Goal: Task Accomplishment & Management: Manage account settings

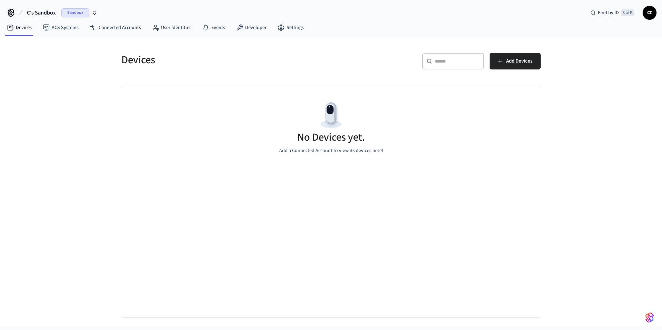
click at [74, 14] on span "Sandbox" at bounding box center [75, 12] width 28 height 9
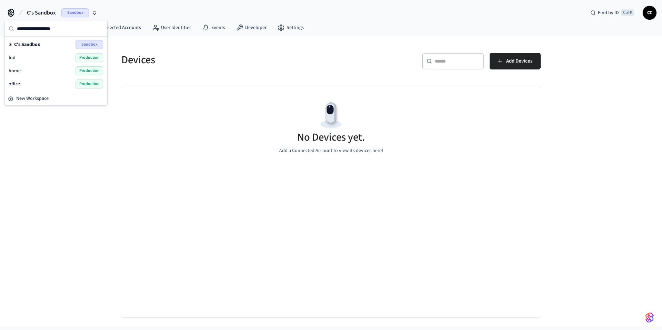
click at [24, 84] on div "office Production" at bounding box center [56, 83] width 95 height 9
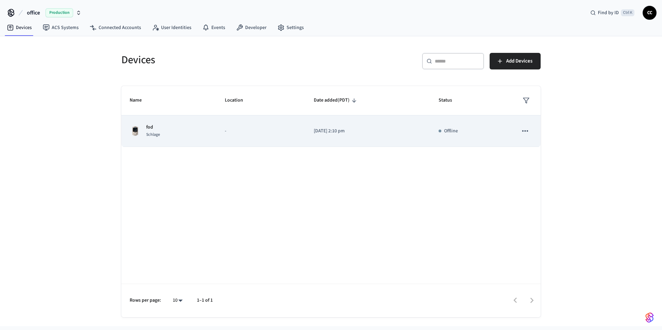
click at [443, 131] on div "Offline" at bounding box center [470, 130] width 63 height 7
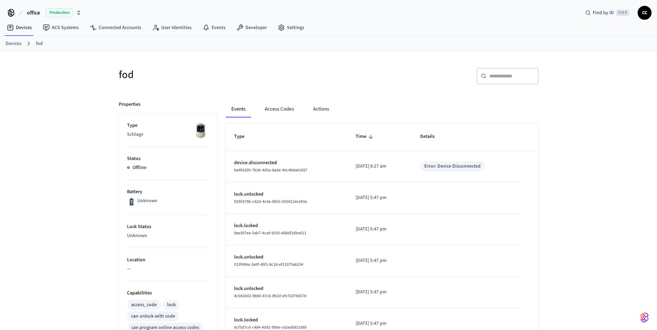
click at [59, 13] on span "Production" at bounding box center [60, 12] width 28 height 9
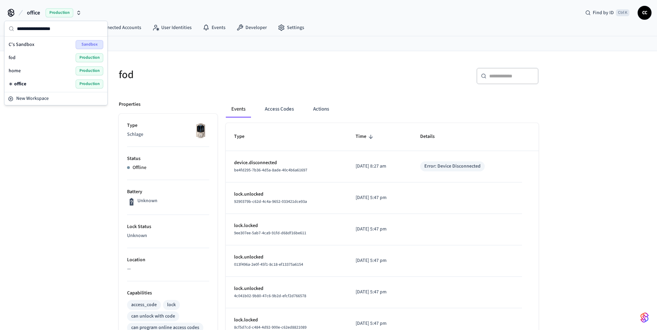
click at [29, 86] on div "office Production" at bounding box center [56, 83] width 95 height 9
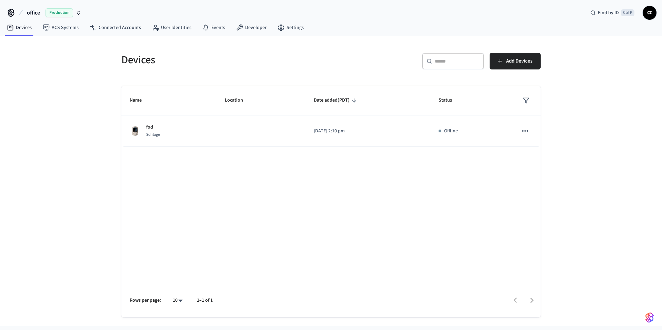
click at [310, 69] on div "Devices" at bounding box center [220, 60] width 214 height 30
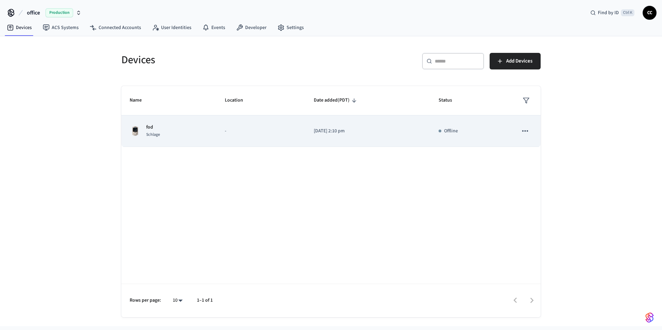
click at [444, 131] on div "Offline" at bounding box center [470, 130] width 63 height 7
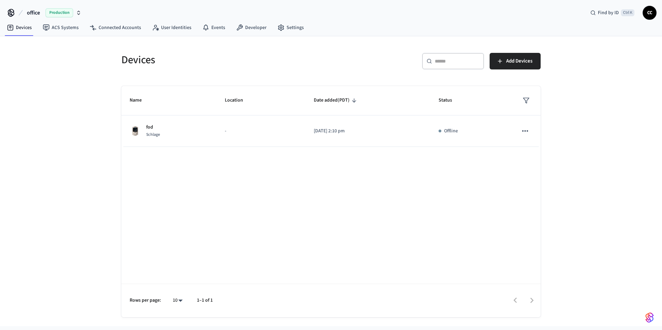
click at [60, 10] on span "Production" at bounding box center [60, 12] width 28 height 9
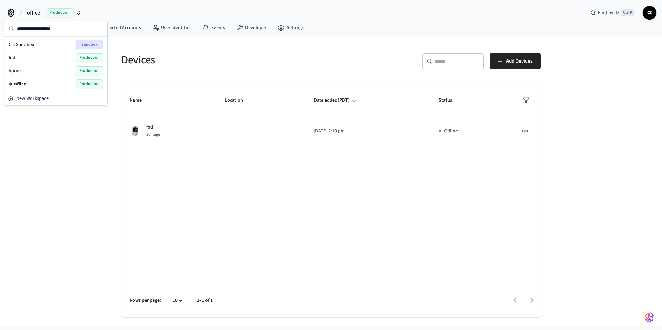
click at [90, 56] on span "Production" at bounding box center [90, 57] width 28 height 9
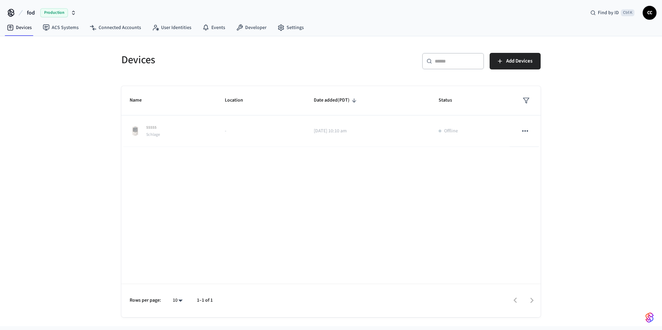
click at [52, 14] on span "Production" at bounding box center [54, 12] width 28 height 9
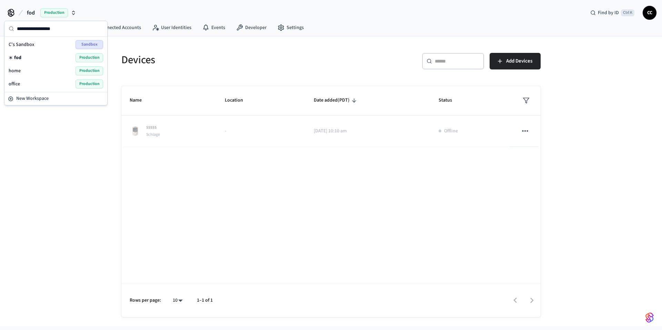
click at [87, 82] on span "Production" at bounding box center [90, 83] width 28 height 9
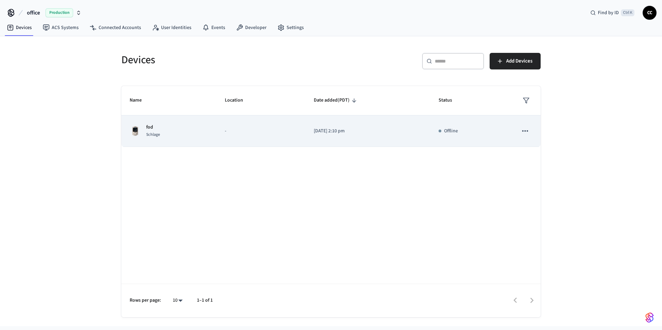
click at [457, 130] on p "Offline" at bounding box center [451, 130] width 14 height 7
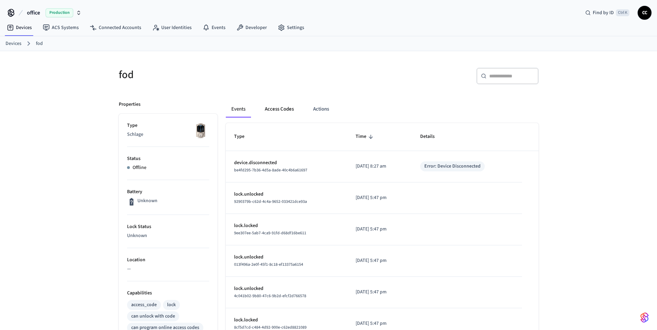
click at [280, 113] on button "Access Codes" at bounding box center [279, 109] width 40 height 17
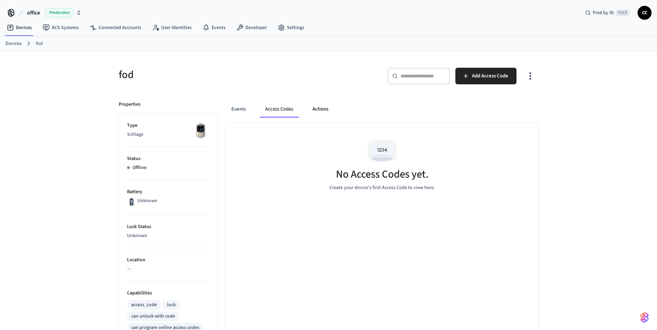
click at [325, 112] on button "Actions" at bounding box center [320, 109] width 27 height 17
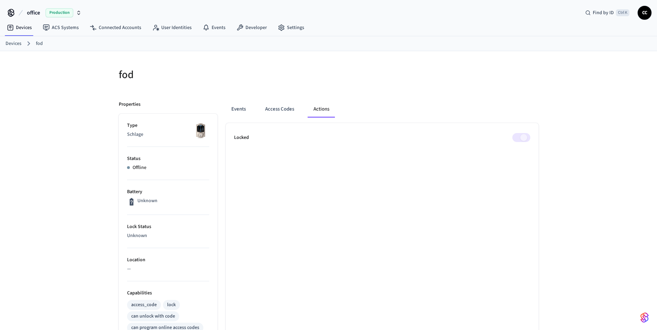
click at [71, 134] on div "fod Properties Type Schlage Status Offline Battery Unknown Lock Status Unknown …" at bounding box center [328, 290] width 657 height 478
click at [244, 109] on button "Events" at bounding box center [239, 109] width 26 height 17
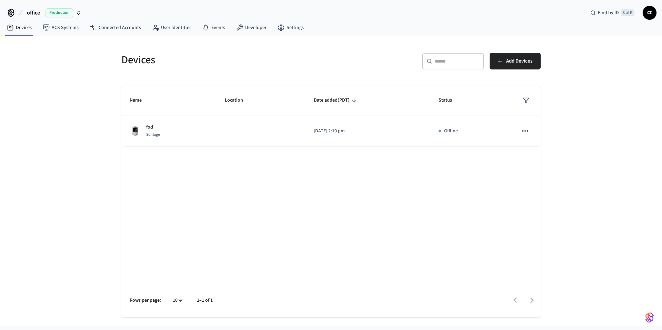
click at [59, 13] on span "Production" at bounding box center [60, 12] width 28 height 9
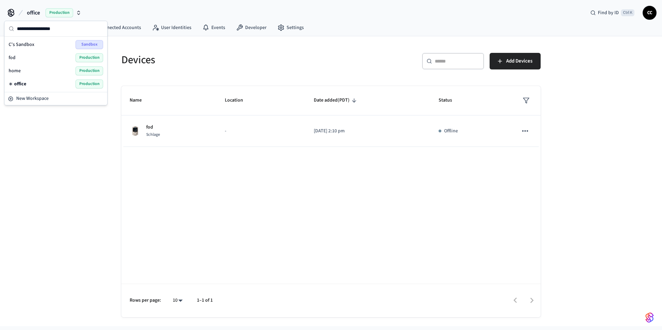
click at [20, 55] on div "fod Production" at bounding box center [56, 57] width 95 height 9
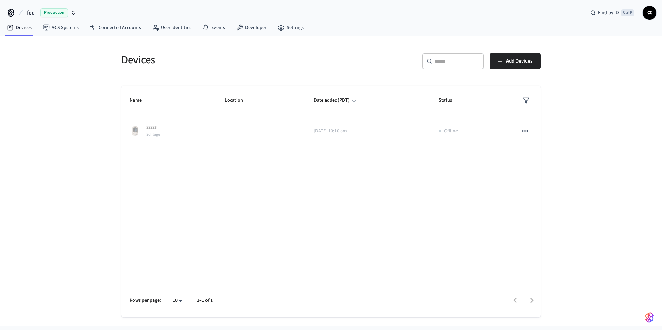
click at [44, 13] on span "Production" at bounding box center [54, 12] width 28 height 9
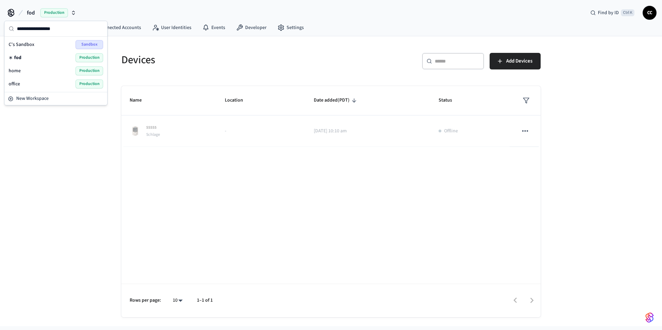
click at [29, 84] on div "office Production" at bounding box center [56, 83] width 95 height 9
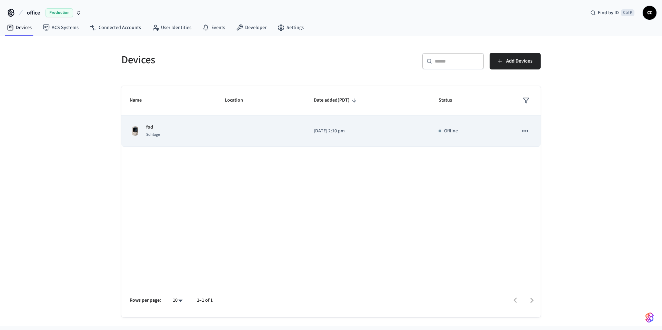
click at [444, 131] on div "Offline" at bounding box center [470, 130] width 63 height 7
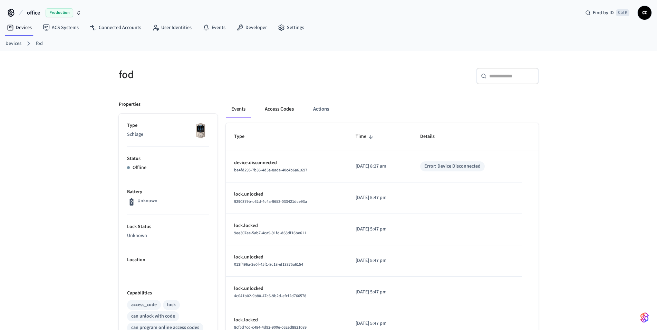
click at [287, 111] on button "Access Codes" at bounding box center [279, 109] width 40 height 17
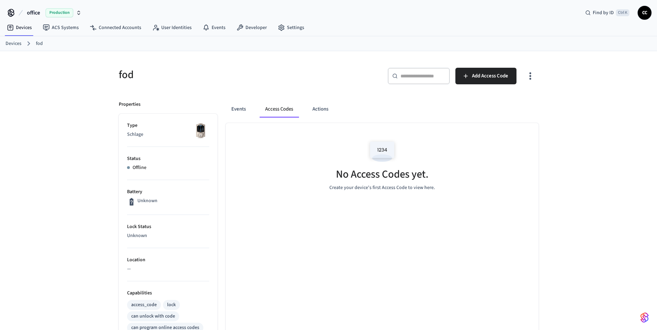
click at [377, 150] on img at bounding box center [381, 151] width 31 height 29
click at [317, 112] on button "Actions" at bounding box center [320, 109] width 27 height 17
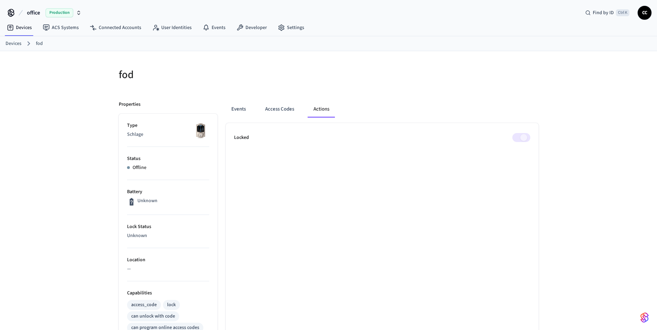
click at [521, 138] on span at bounding box center [521, 137] width 18 height 9
click at [644, 12] on span "CC" at bounding box center [644, 13] width 12 height 12
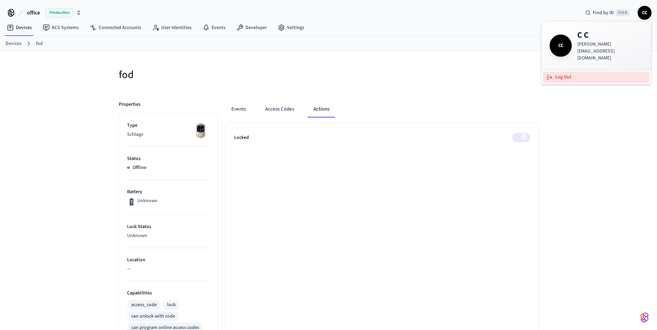
click at [570, 71] on button "Log Out" at bounding box center [595, 76] width 107 height 11
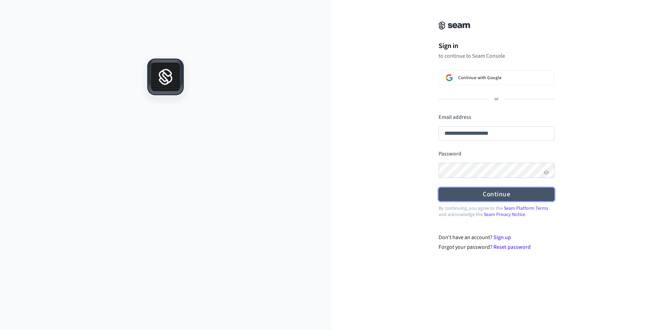
click at [503, 197] on button "Continue" at bounding box center [497, 193] width 116 height 13
type input "**********"
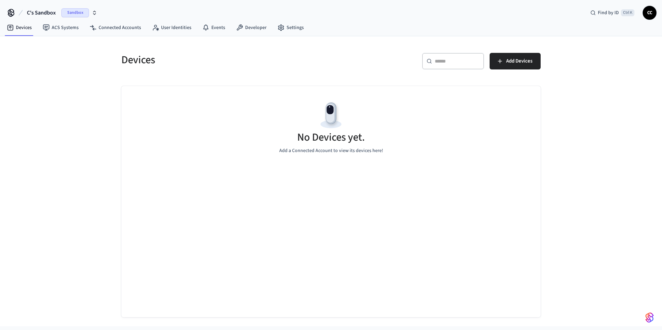
click at [81, 12] on span "Sandbox" at bounding box center [75, 12] width 28 height 9
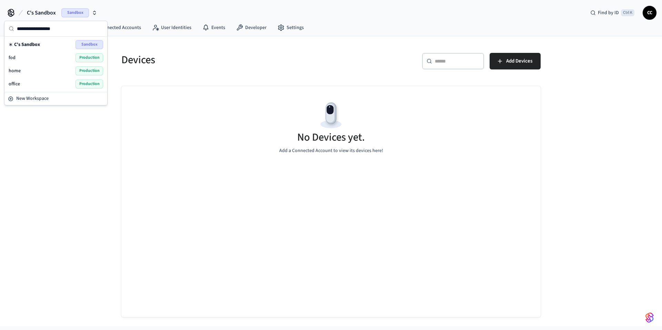
click at [18, 80] on div "office Production" at bounding box center [56, 83] width 95 height 9
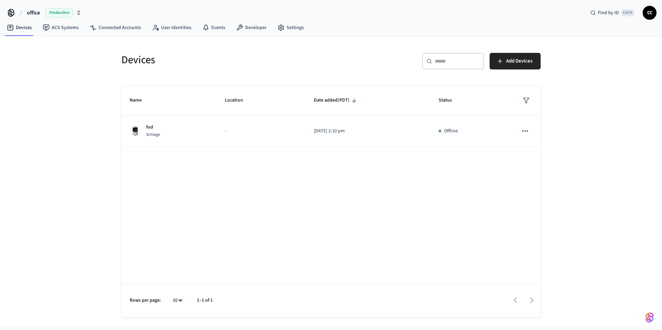
click at [49, 12] on span "Production" at bounding box center [60, 12] width 28 height 9
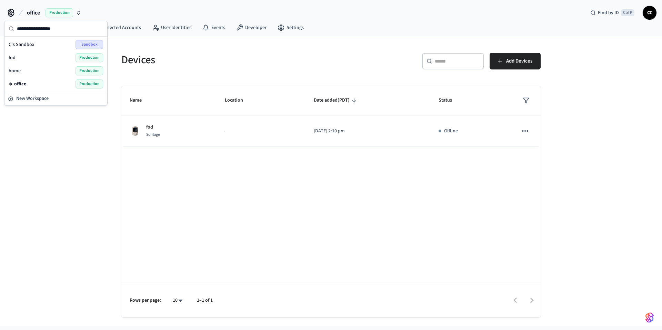
click at [29, 68] on div "home Production" at bounding box center [56, 70] width 95 height 9
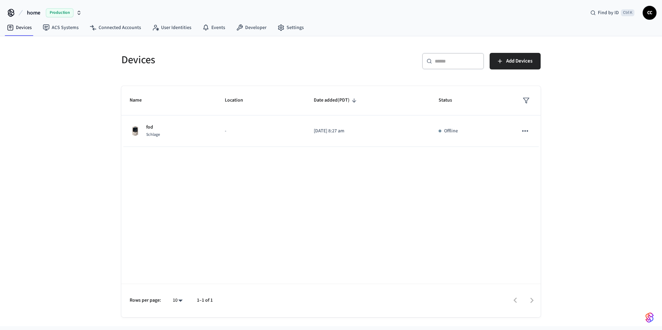
click at [60, 15] on span "Production" at bounding box center [60, 12] width 28 height 9
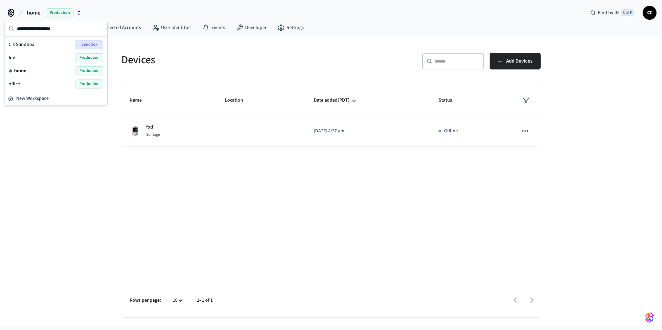
click at [35, 57] on div "fod Production" at bounding box center [56, 57] width 95 height 9
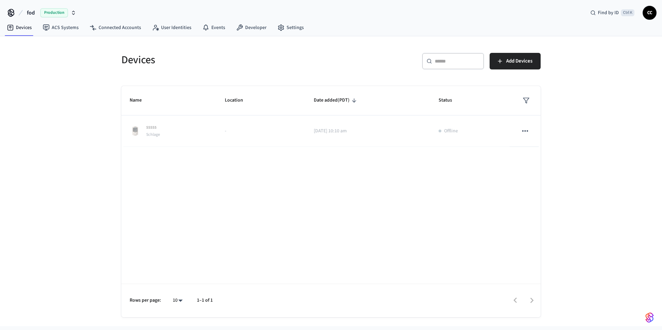
click at [56, 13] on span "Production" at bounding box center [54, 12] width 28 height 9
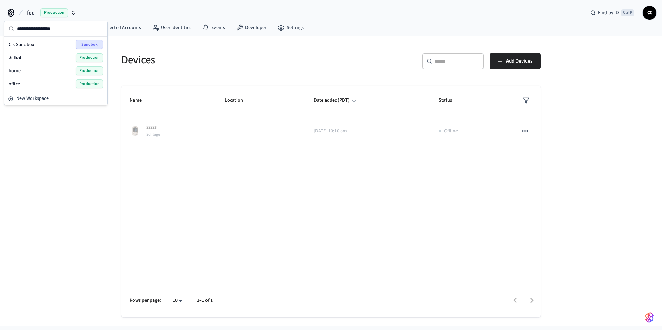
click at [17, 83] on span "office" at bounding box center [14, 83] width 11 height 7
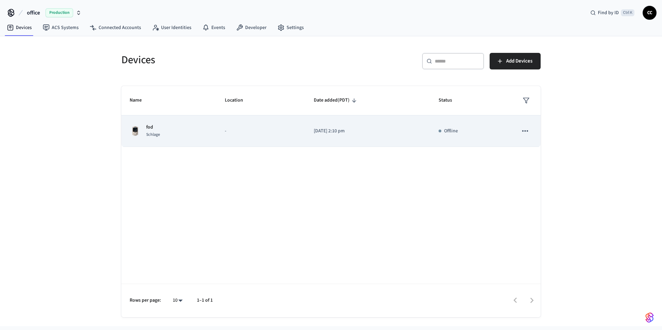
click at [402, 136] on td "[DATE] 2:10 pm" at bounding box center [368, 130] width 125 height 31
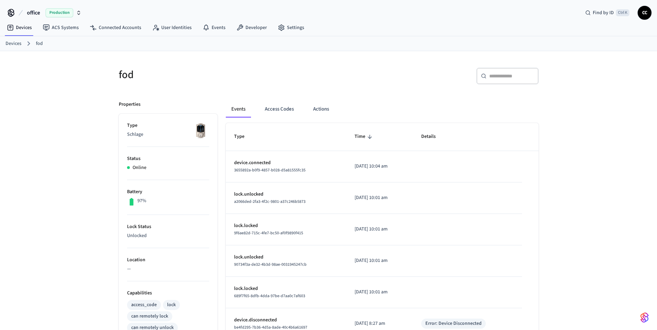
click at [15, 41] on link "Devices" at bounding box center [14, 43] width 16 height 7
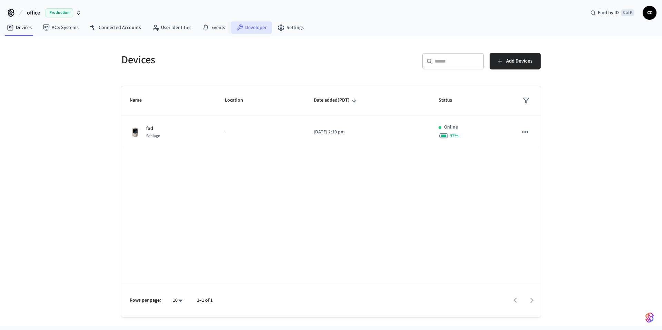
drag, startPoint x: 258, startPoint y: 32, endPoint x: 257, endPoint y: 29, distance: 3.6
click at [258, 32] on link "Developer" at bounding box center [251, 27] width 41 height 12
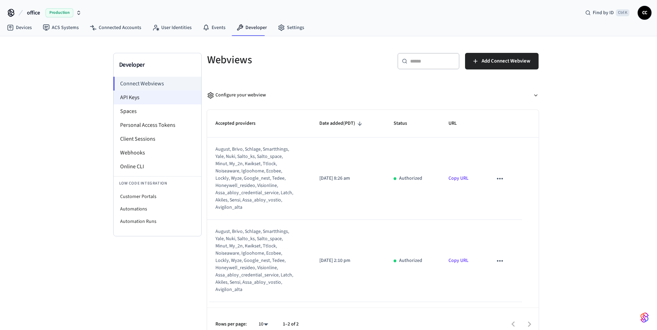
click at [139, 98] on li "API Keys" at bounding box center [158, 97] width 88 height 14
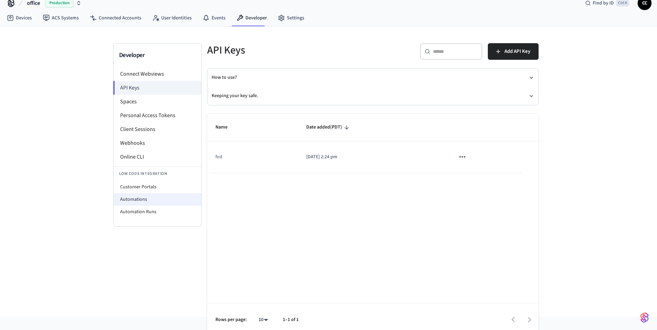
scroll to position [16, 0]
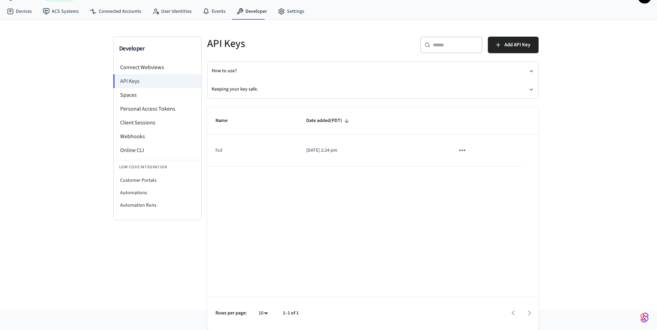
click at [251, 154] on td "fod" at bounding box center [252, 150] width 91 height 31
click at [462, 150] on icon "sticky table" at bounding box center [462, 149] width 6 height 1
click at [273, 193] on div at bounding box center [331, 165] width 662 height 330
click at [135, 108] on li "Personal Access Tokens" at bounding box center [158, 109] width 88 height 14
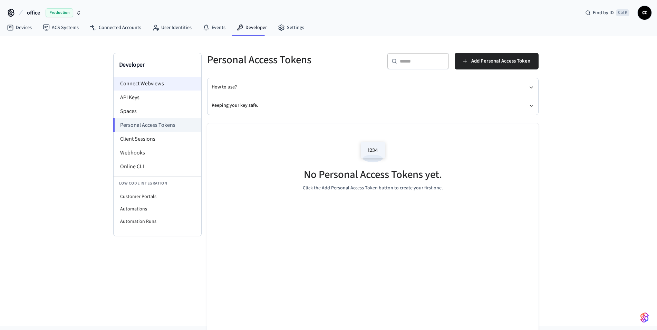
click at [140, 80] on li "Connect Webviews" at bounding box center [158, 84] width 88 height 14
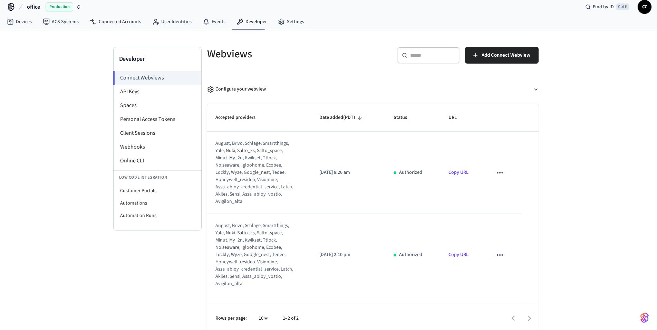
scroll to position [11, 0]
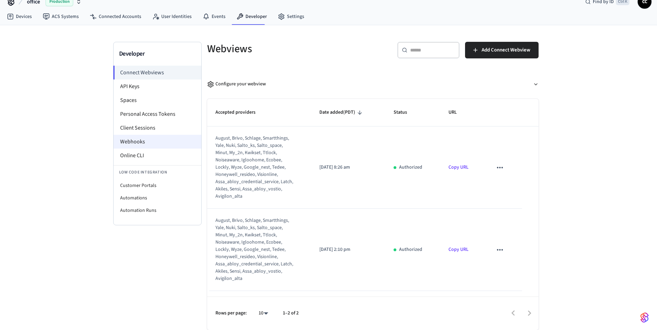
click at [138, 146] on li "Webhooks" at bounding box center [158, 142] width 88 height 14
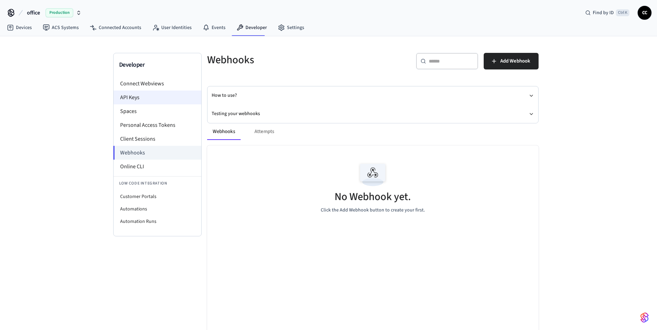
click at [135, 95] on li "API Keys" at bounding box center [158, 97] width 88 height 14
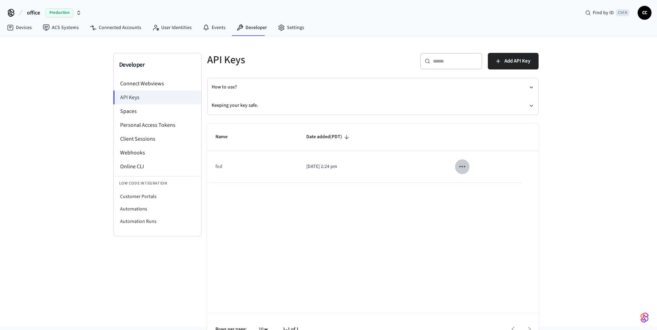
click at [456, 168] on button "sticky table" at bounding box center [462, 166] width 14 height 14
drag, startPoint x: 416, startPoint y: 208, endPoint x: 334, endPoint y: 178, distance: 87.1
click at [414, 208] on div at bounding box center [331, 165] width 662 height 330
click at [326, 169] on p "[DATE] 2:24 pm" at bounding box center [372, 166] width 132 height 7
click at [222, 160] on td "fod" at bounding box center [252, 166] width 91 height 31
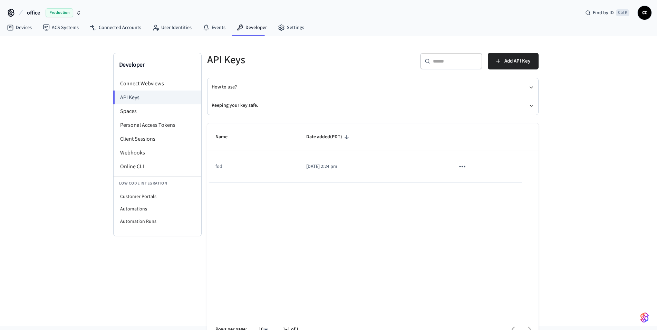
click at [236, 145] on th "Name" at bounding box center [252, 137] width 91 height 28
